Goal: Task Accomplishment & Management: Manage account settings

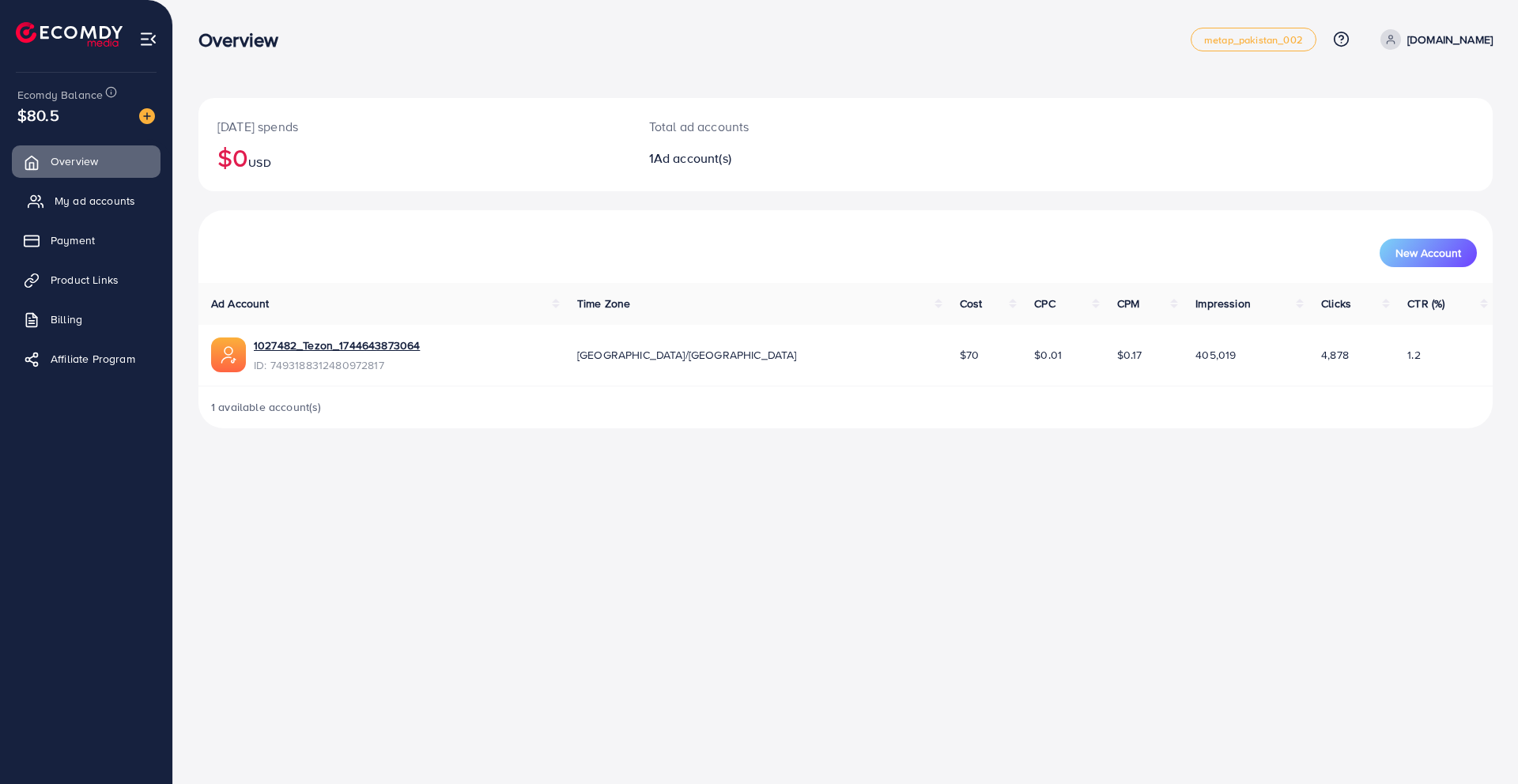
click at [137, 208] on link "My ad accounts" at bounding box center [86, 201] width 149 height 32
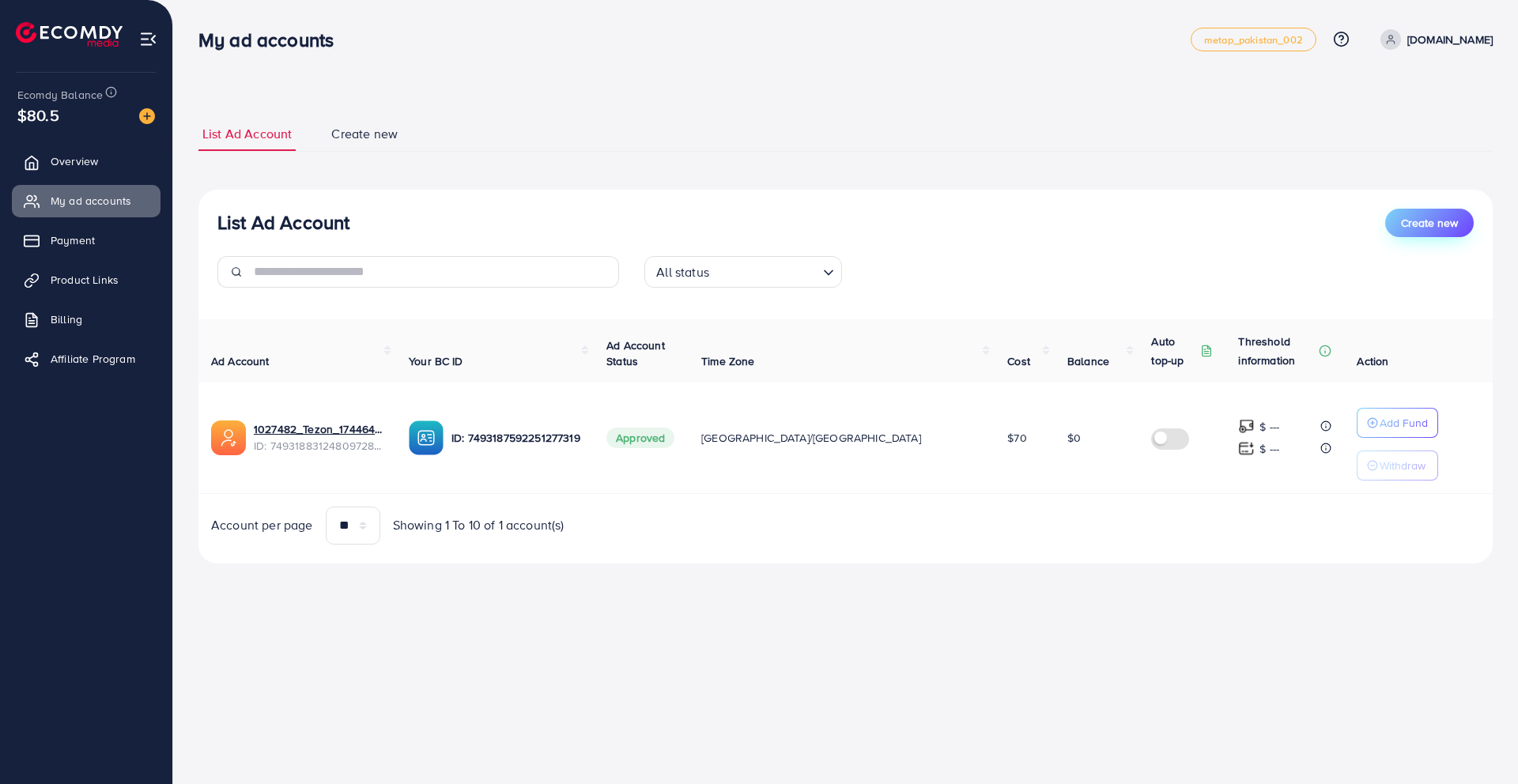
click at [1433, 225] on span "Create new" at bounding box center [1430, 222] width 57 height 16
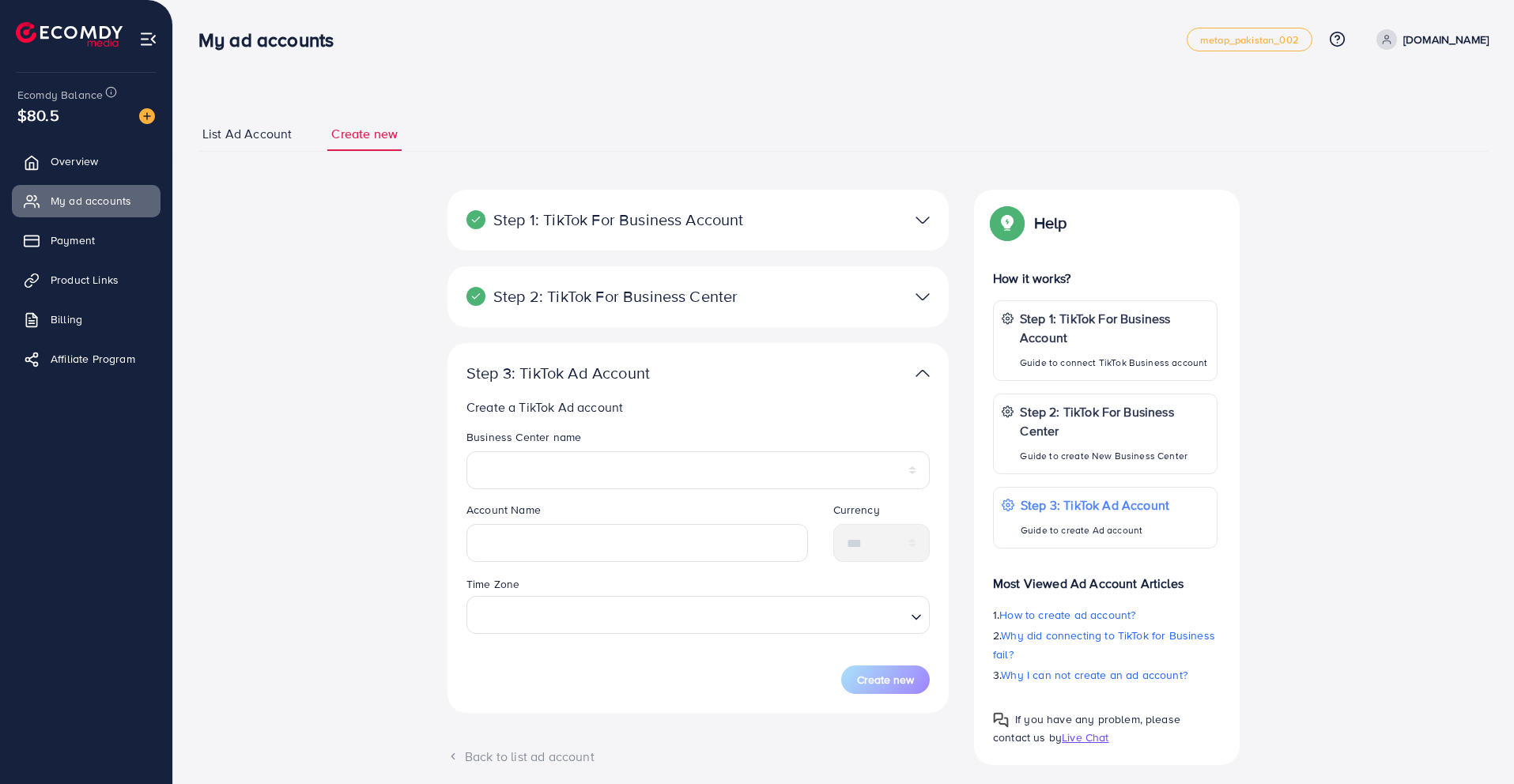
click at [109, 181] on ul "Overview My ad accounts Payment Product Links Billing Affiliate Program" at bounding box center [86, 265] width 172 height 252
click at [123, 167] on link "Overview" at bounding box center [86, 160] width 149 height 32
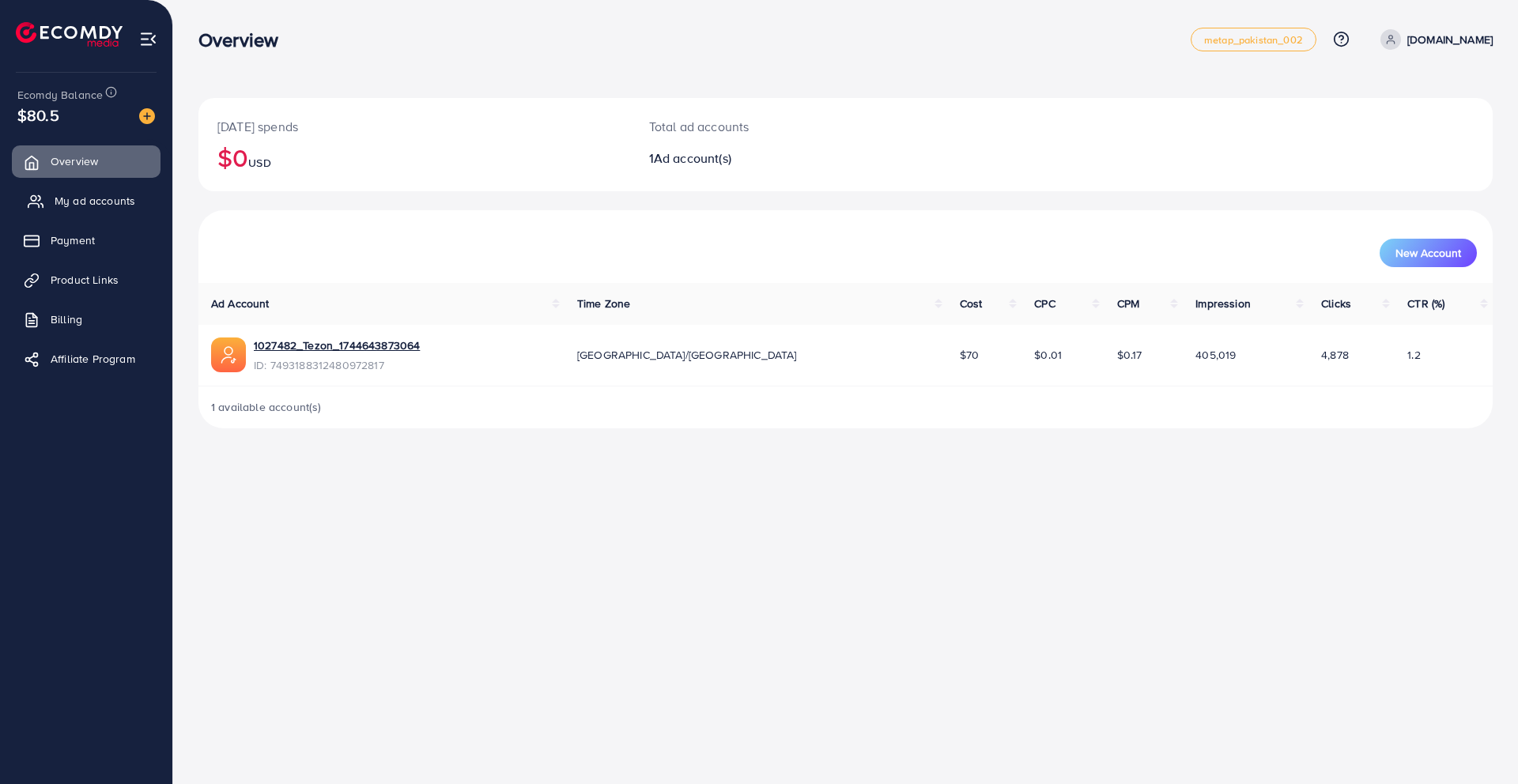
click at [115, 204] on span "My ad accounts" at bounding box center [95, 201] width 80 height 16
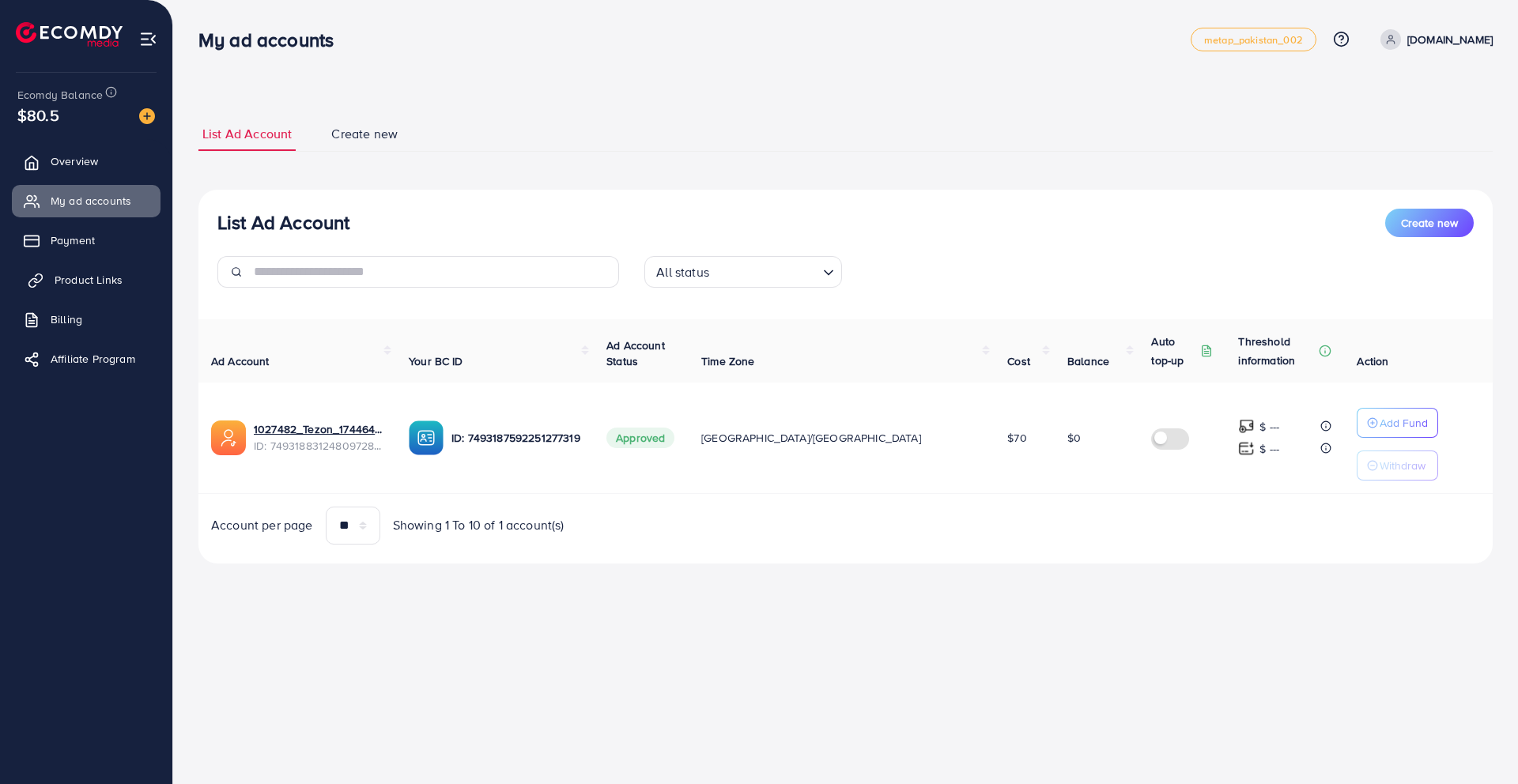
click at [75, 284] on span "Product Links" at bounding box center [88, 280] width 68 height 16
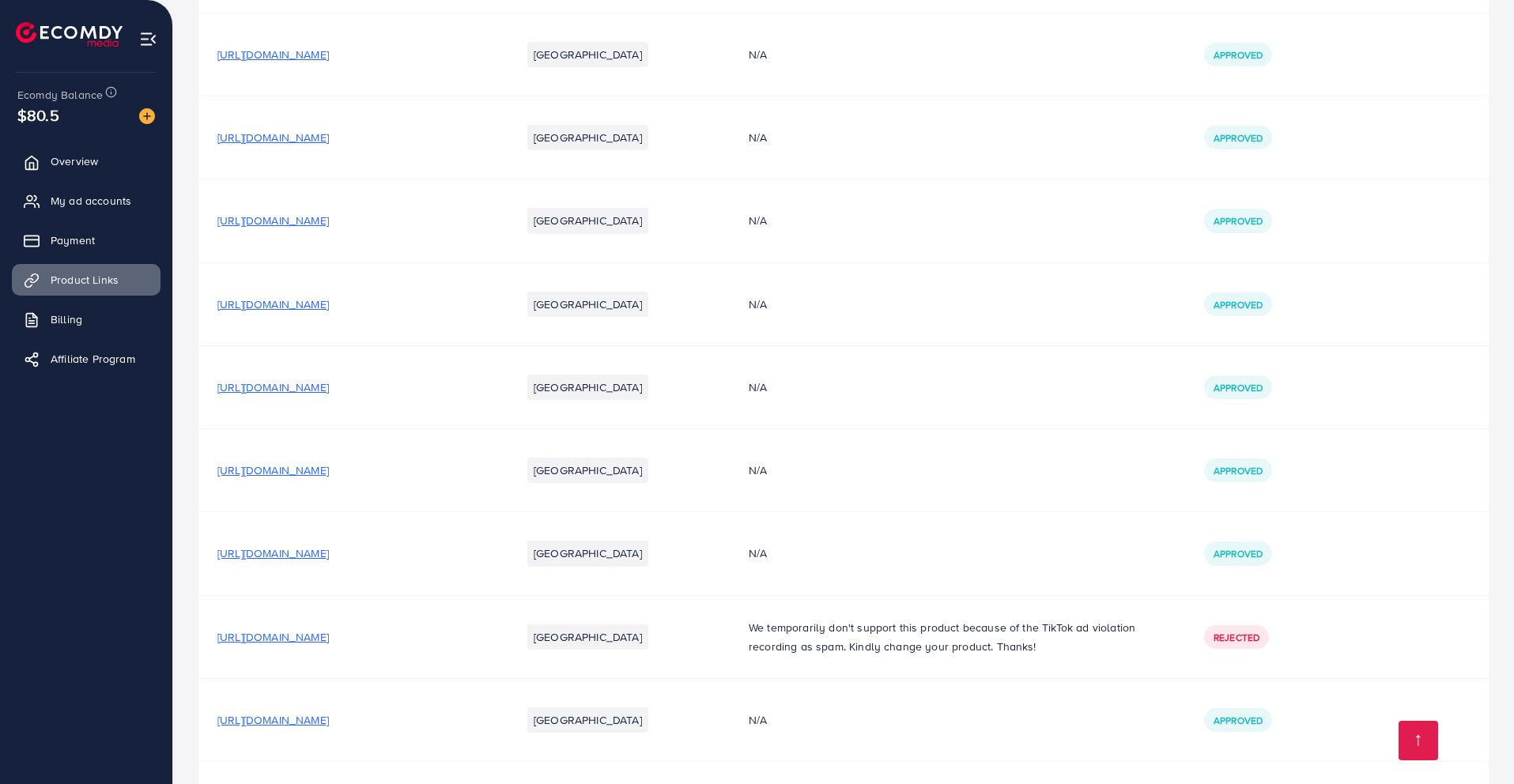
scroll to position [314, 0]
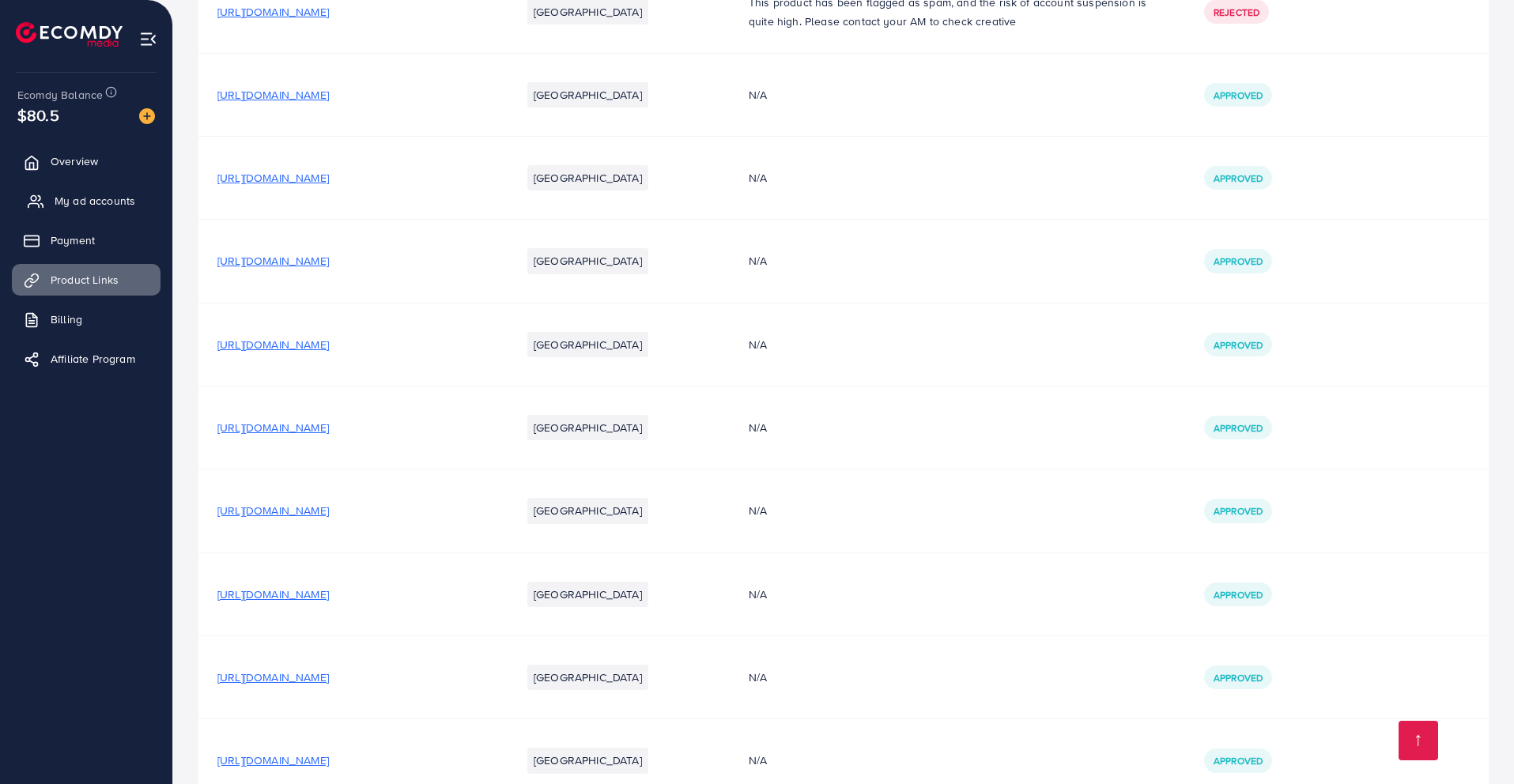
click at [124, 209] on link "My ad accounts" at bounding box center [86, 201] width 149 height 32
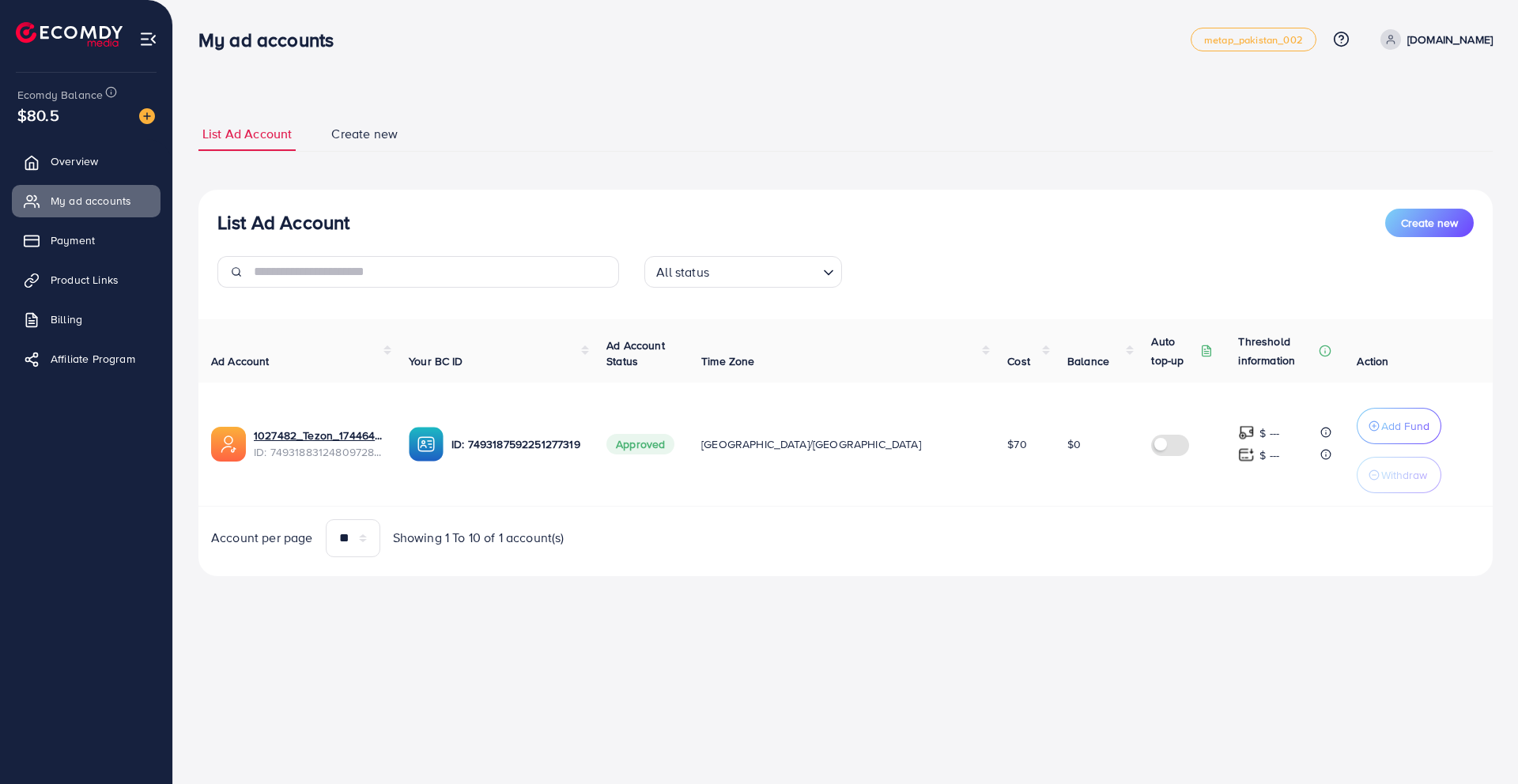
click at [1140, 480] on td at bounding box center [1182, 445] width 87 height 124
